Goal: Communication & Community: Answer question/provide support

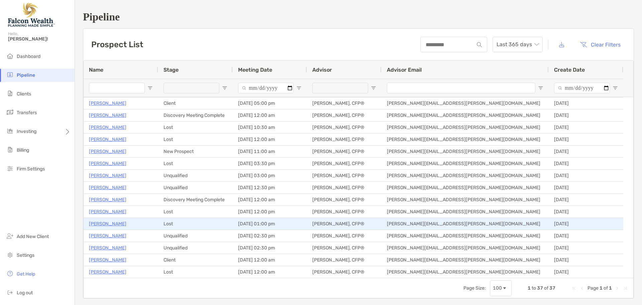
scroll to position [134, 0]
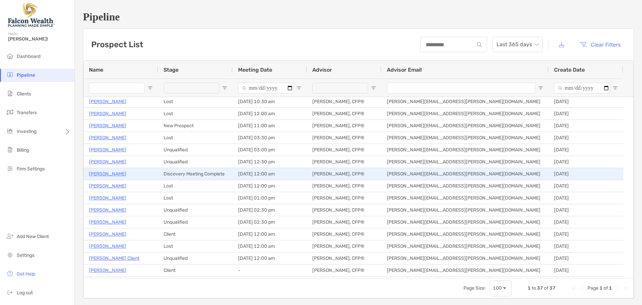
click at [97, 174] on p "[PERSON_NAME]" at bounding box center [107, 174] width 37 height 8
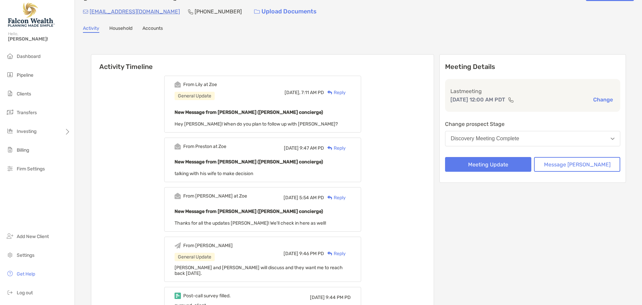
scroll to position [33, 0]
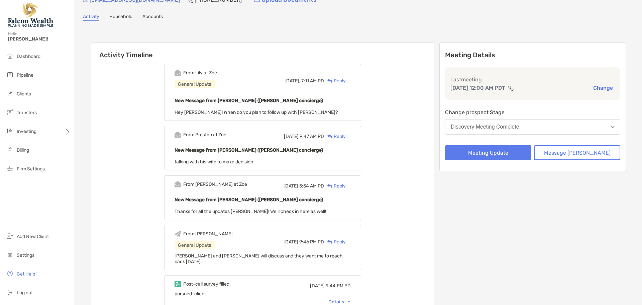
drag, startPoint x: 347, startPoint y: 80, endPoint x: 384, endPoint y: 25, distance: 65.7
click at [346, 80] on div "Reply" at bounding box center [335, 80] width 22 height 7
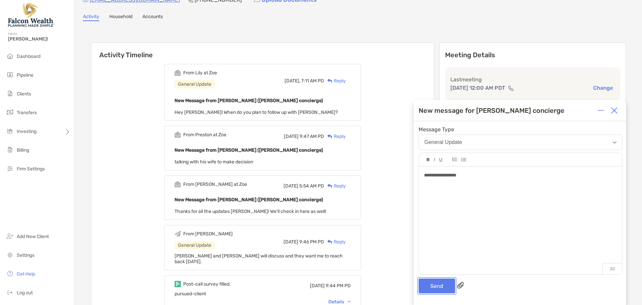
click at [434, 286] on button "Send" at bounding box center [437, 285] width 36 height 15
